Goal: Complete application form

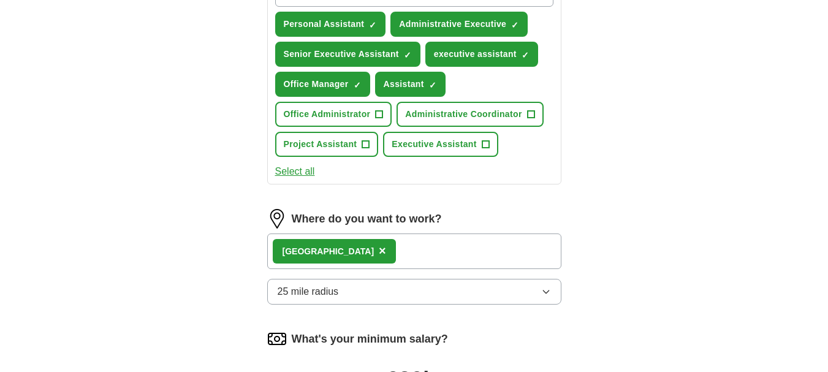
scroll to position [482, 0]
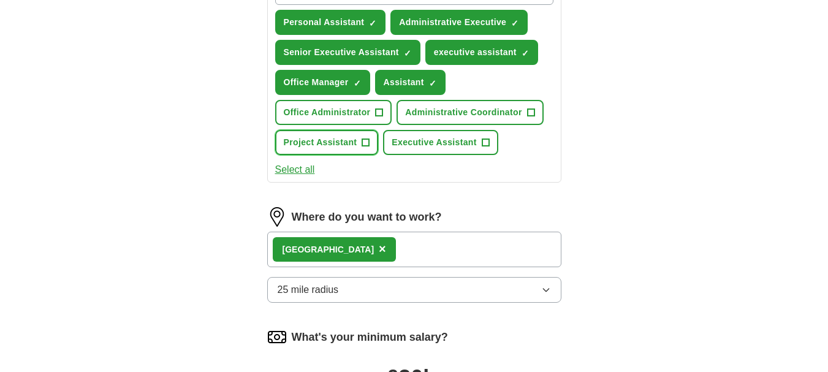
click at [316, 148] on span "Project Assistant" at bounding box center [321, 142] width 74 height 13
click at [336, 145] on span "Project Assistant" at bounding box center [321, 142] width 74 height 13
click at [423, 146] on span "Executive Assistant" at bounding box center [433, 142] width 85 height 13
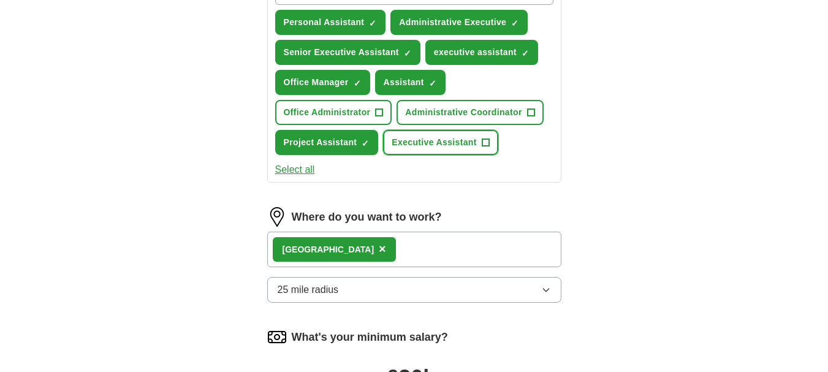
click at [464, 143] on span "Executive Assistant" at bounding box center [433, 142] width 85 height 13
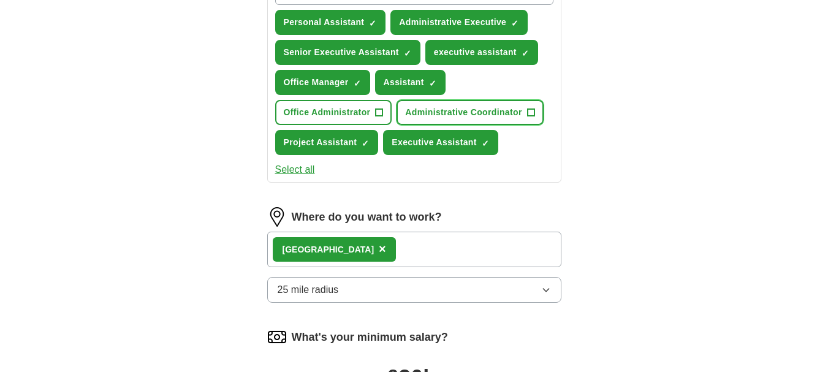
click at [467, 115] on span "Administrative Coordinator" at bounding box center [463, 112] width 116 height 13
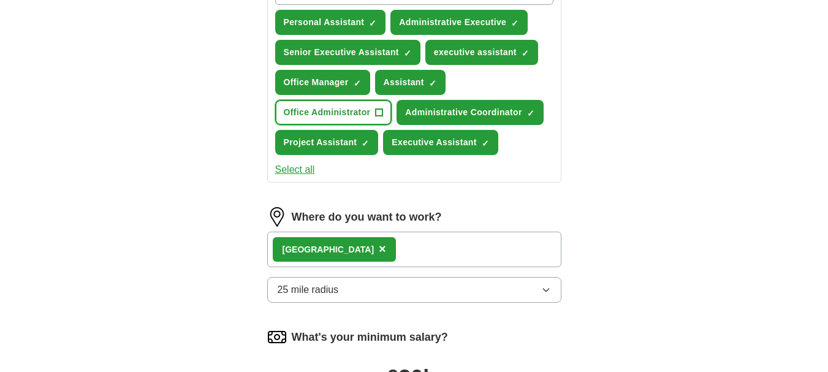
click at [322, 109] on span "Office Administrator" at bounding box center [327, 112] width 87 height 13
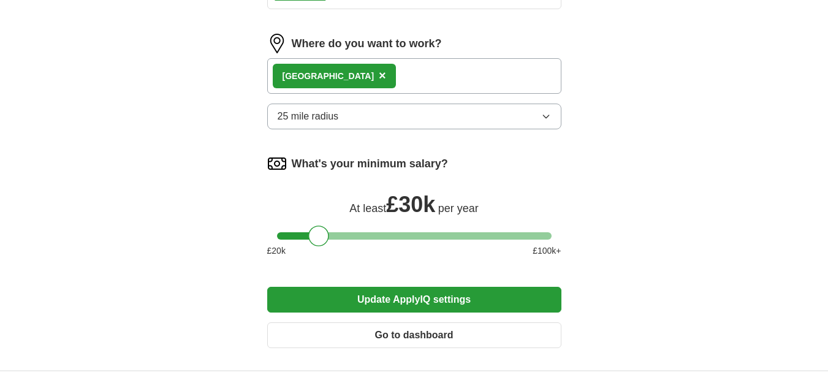
scroll to position [663, 0]
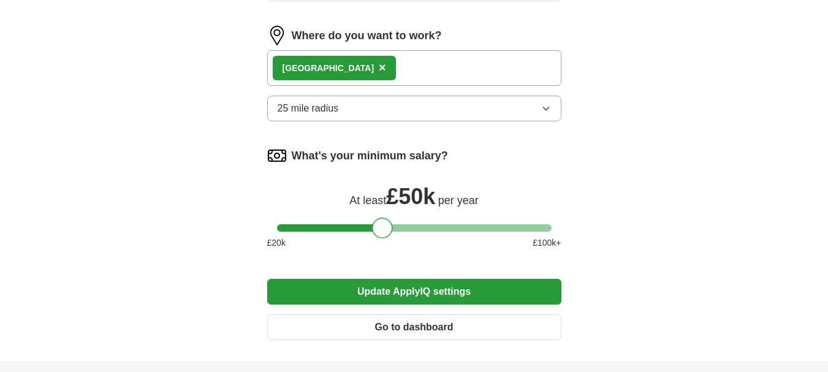
drag, startPoint x: 323, startPoint y: 228, endPoint x: 386, endPoint y: 243, distance: 64.8
click at [386, 243] on div "What's your minimum salary? At least £ 50k per year £ 20 k £ 100 k+" at bounding box center [414, 202] width 294 height 113
click at [386, 243] on div "£ 20 k £ 100 k+" at bounding box center [414, 242] width 294 height 13
click at [421, 287] on button "Update ApplyIQ settings" at bounding box center [414, 292] width 294 height 26
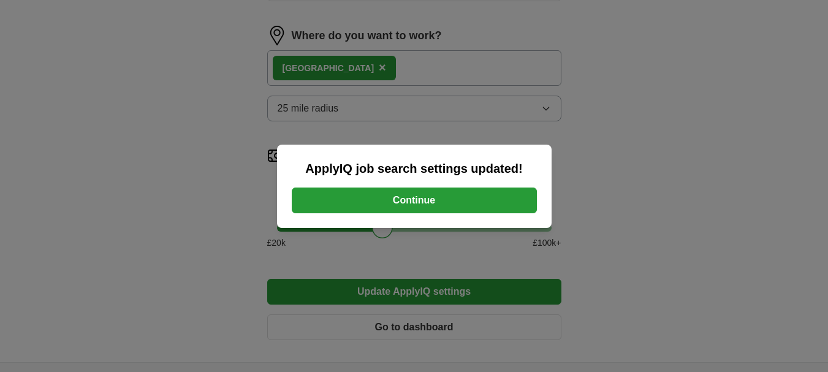
click at [407, 196] on button "Continue" at bounding box center [414, 200] width 245 height 26
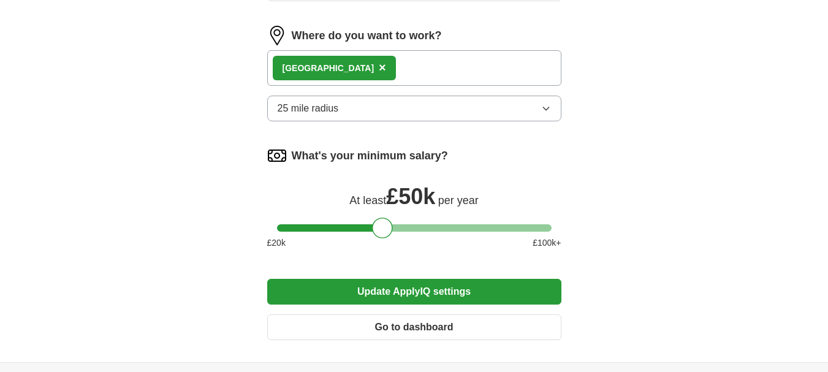
click at [407, 196] on span "£ 50k" at bounding box center [410, 196] width 49 height 25
